Goal: Navigation & Orientation: Find specific page/section

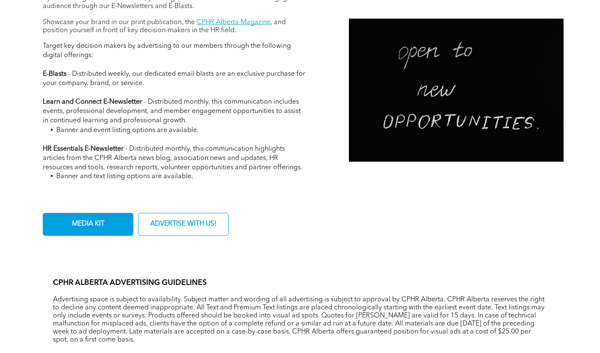
scroll to position [381, 0]
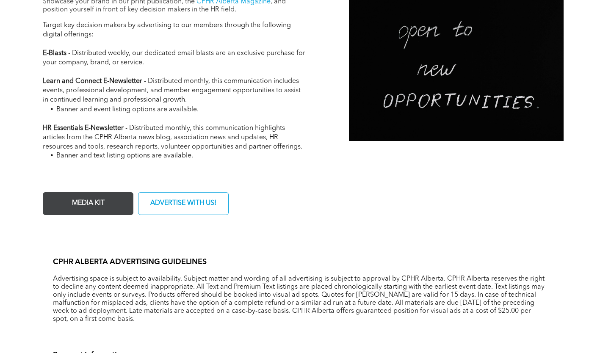
click at [72, 211] on span "MEDIA KIT" at bounding box center [88, 203] width 39 height 17
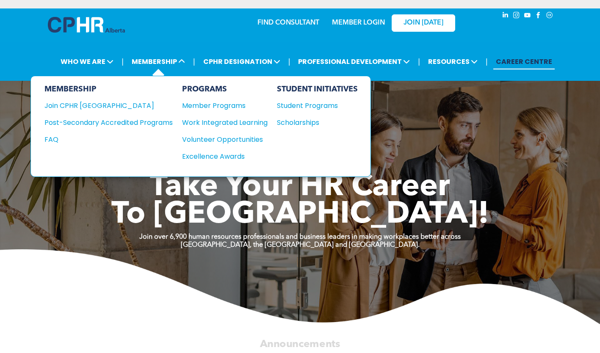
click at [217, 100] on div "PROGRAMS Member Programs Work Integrated Learning Volunteer Opportunities Excel…" at bounding box center [225, 126] width 86 height 83
click at [211, 108] on div "Member Programs" at bounding box center [220, 105] width 77 height 11
